Goal: Task Accomplishment & Management: Use online tool/utility

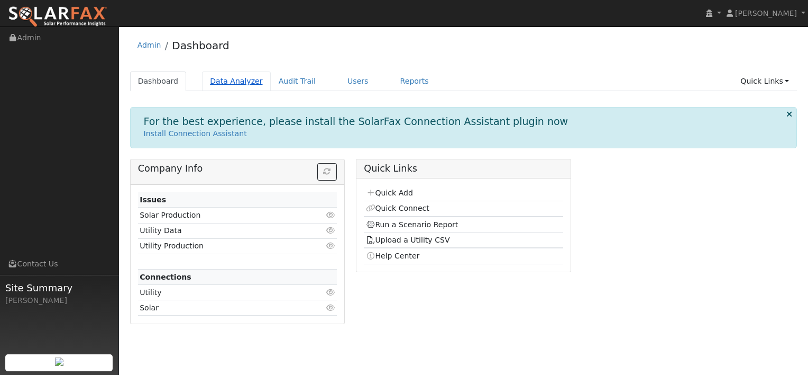
click at [238, 84] on link "Data Analyzer" at bounding box center [236, 81] width 69 height 20
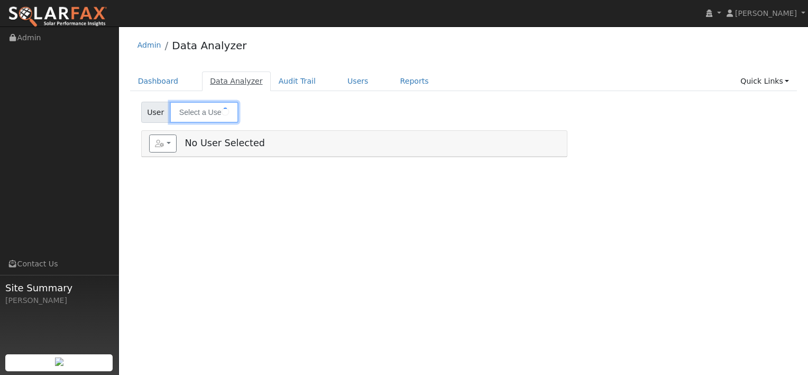
type input "[PERSON_NAME]"
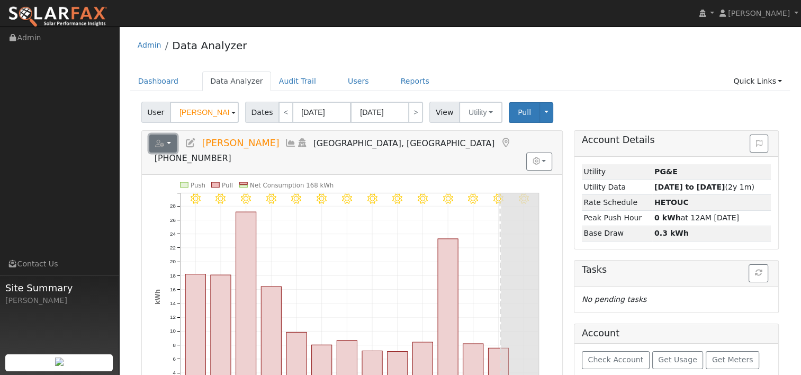
click at [172, 140] on button "button" at bounding box center [163, 143] width 28 height 18
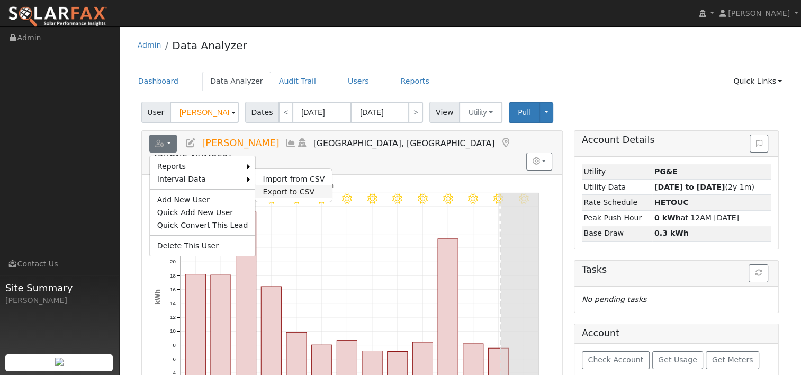
click at [284, 190] on link "Export to CSV" at bounding box center [293, 191] width 77 height 13
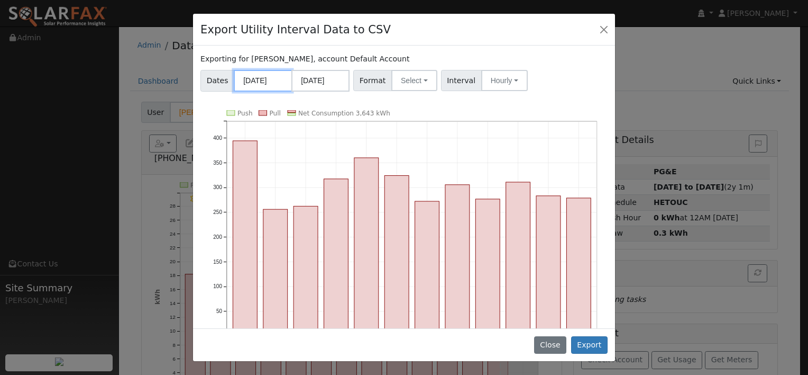
click at [262, 79] on input "08/01/2024" at bounding box center [263, 81] width 58 height 22
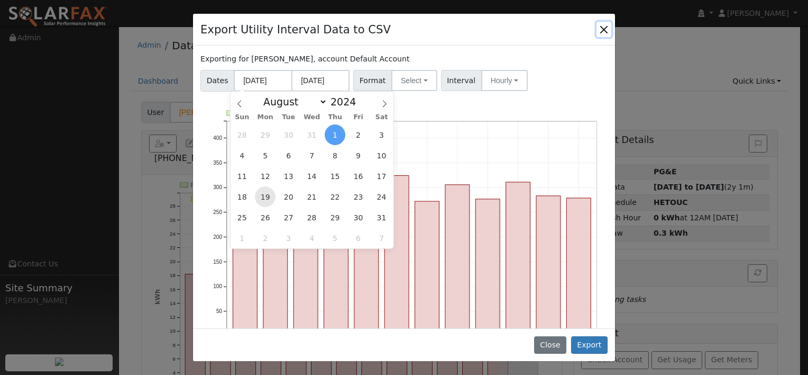
click at [267, 196] on span "19" at bounding box center [265, 196] width 21 height 21
type input "08/19/2024"
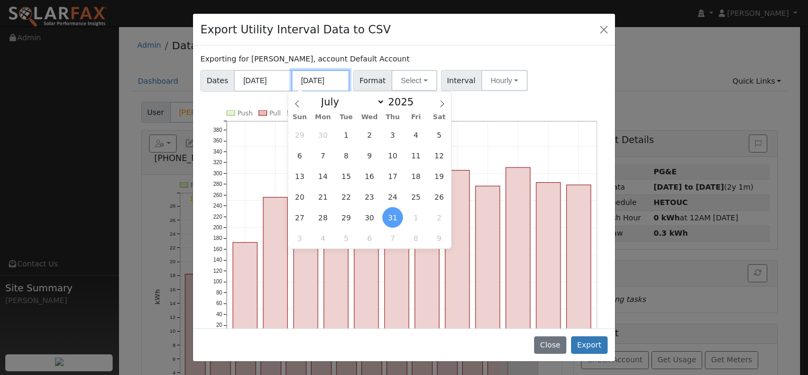
click at [317, 81] on input "07/31/2025" at bounding box center [321, 81] width 58 height 22
click at [440, 104] on icon at bounding box center [442, 103] width 7 height 7
select select "7"
click at [328, 195] on span "18" at bounding box center [323, 196] width 21 height 21
type input "08/18/2025"
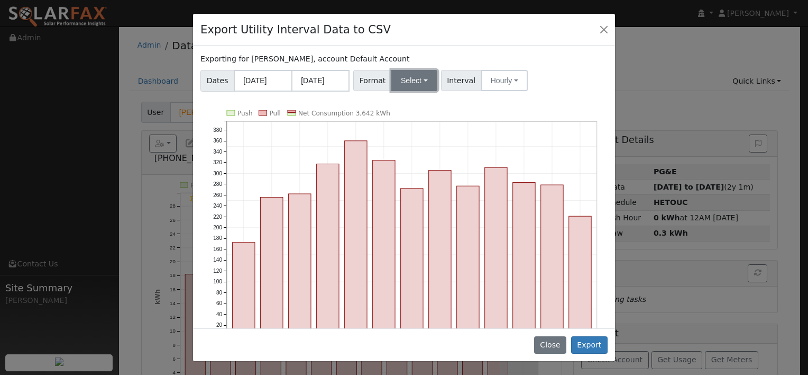
click at [423, 78] on button "Select" at bounding box center [415, 80] width 46 height 21
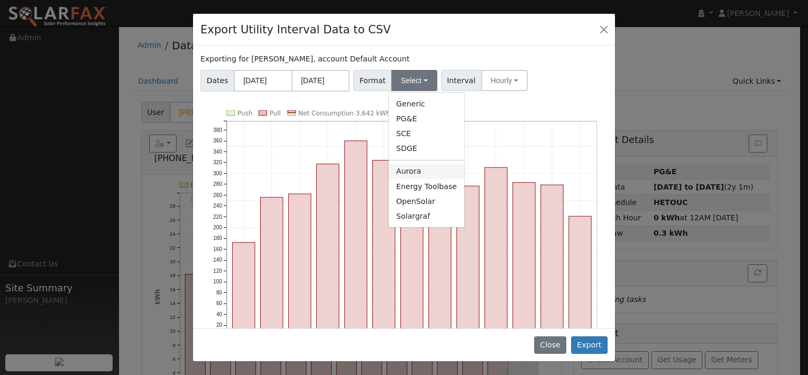
click at [414, 171] on link "Aurora" at bounding box center [427, 171] width 76 height 15
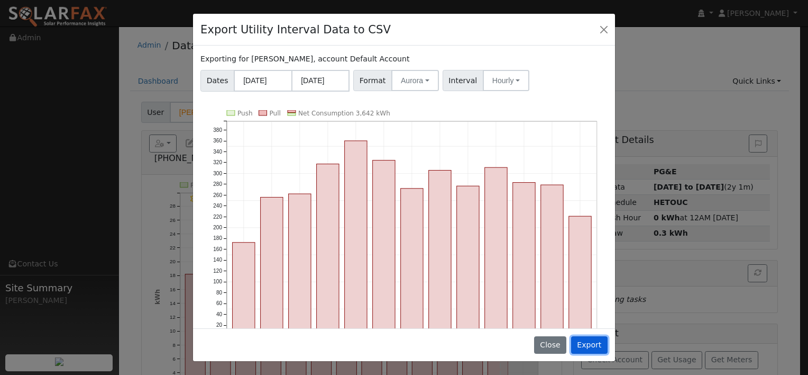
click at [592, 344] on button "Export" at bounding box center [589, 345] width 37 height 18
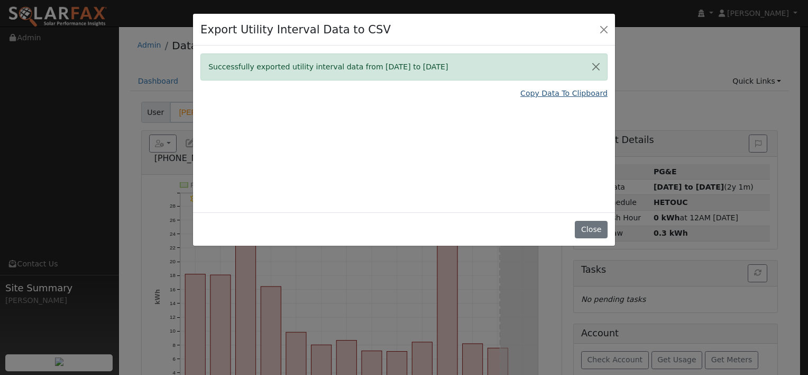
click at [540, 93] on link "Copy Data To Clipboard" at bounding box center [564, 93] width 87 height 11
